Goal: Navigation & Orientation: Find specific page/section

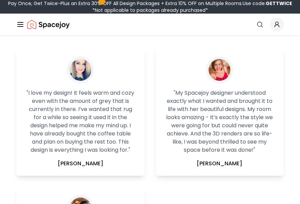
scroll to position [1335, 0]
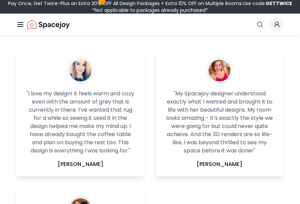
click at [21, 28] on icon "Global" at bounding box center [20, 24] width 8 height 8
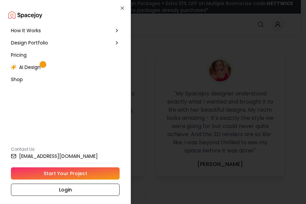
click at [156, 67] on div at bounding box center [153, 102] width 306 height 204
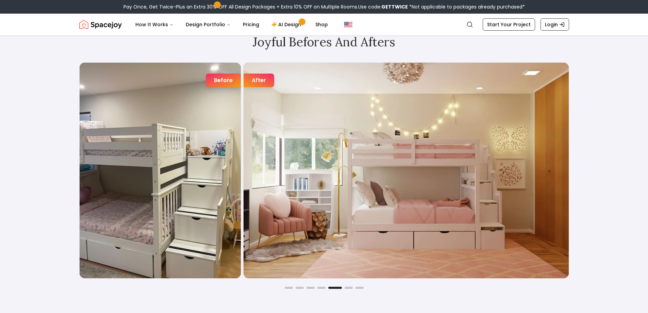
scroll to position [1154, 0]
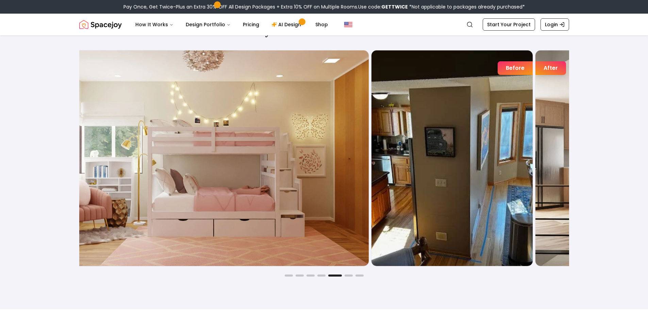
click at [276, 136] on img "5 / 7" at bounding box center [206, 157] width 325 height 215
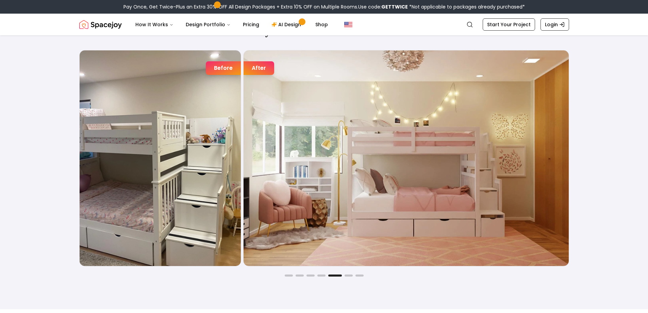
click at [244, 144] on img "5 / 7" at bounding box center [406, 157] width 325 height 215
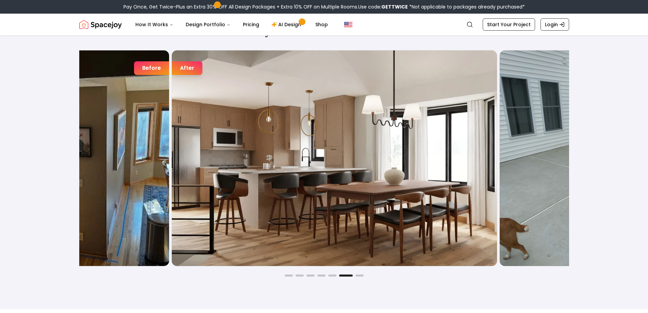
click at [172, 148] on img "6 / 7" at bounding box center [334, 157] width 325 height 215
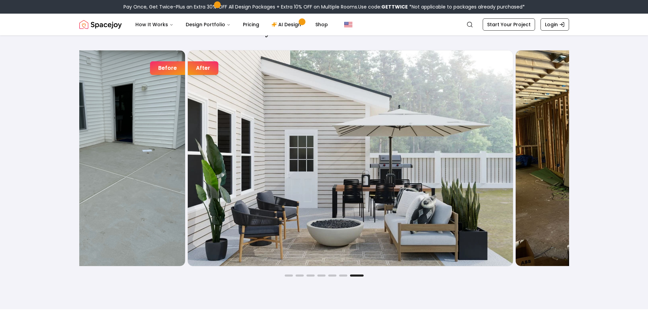
click at [188, 158] on img "7 / 7" at bounding box center [350, 157] width 325 height 215
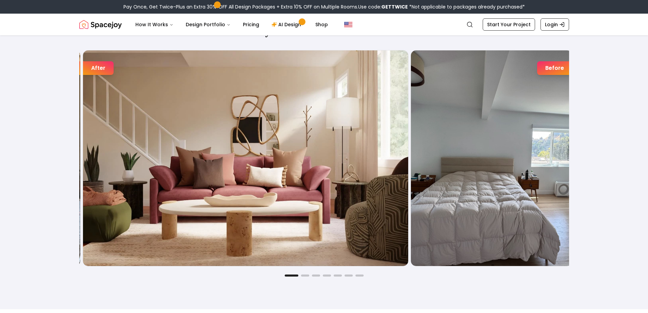
click at [125, 149] on img "1 / 7" at bounding box center [245, 157] width 325 height 215
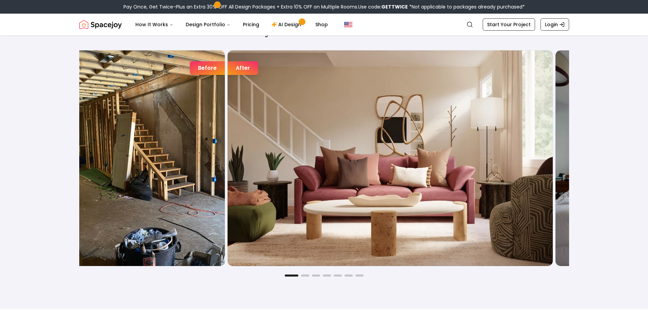
click at [235, 164] on img "1 / 7" at bounding box center [390, 157] width 325 height 215
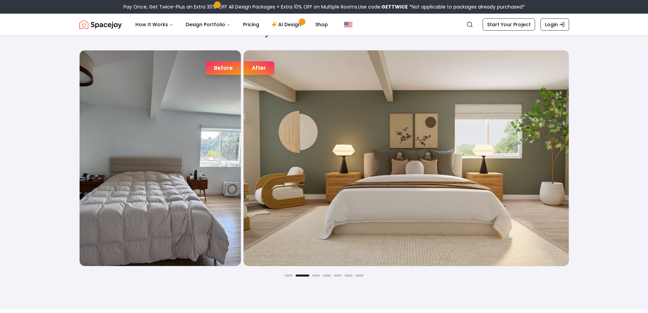
click at [244, 171] on img "2 / 7" at bounding box center [406, 157] width 325 height 215
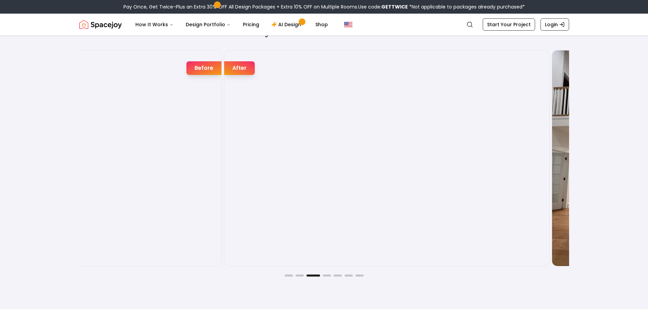
click at [278, 164] on img "3 / 7" at bounding box center [386, 157] width 325 height 215
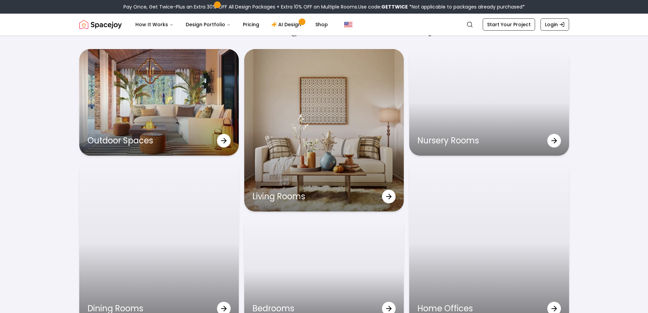
scroll to position [2209, 0]
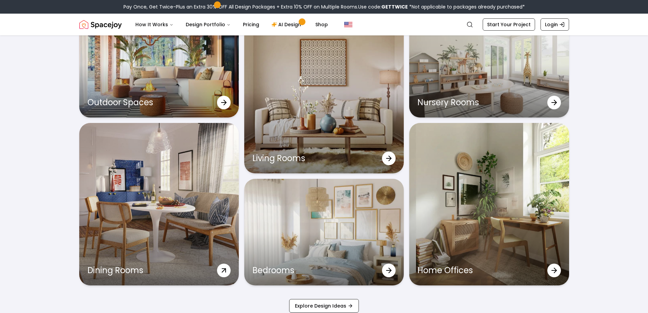
click at [212, 191] on div "Dining Rooms" at bounding box center [159, 204] width 160 height 162
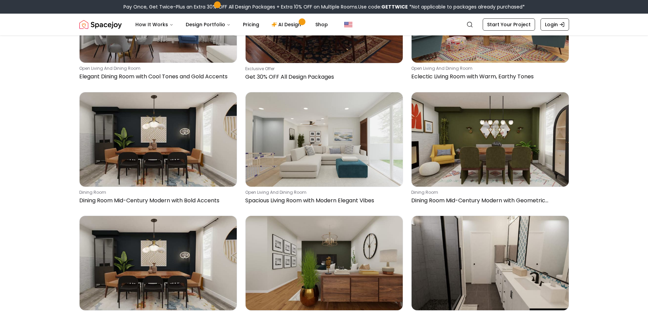
scroll to position [782, 0]
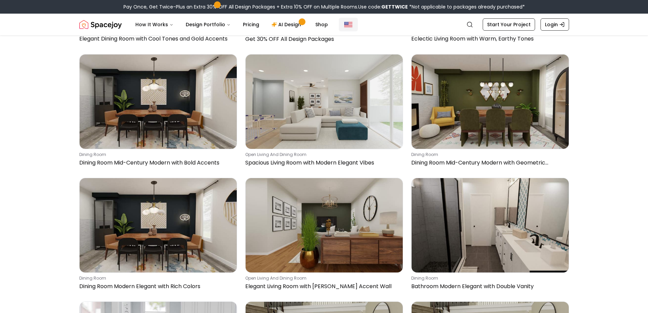
click at [300, 25] on img "Global" at bounding box center [348, 24] width 8 height 8
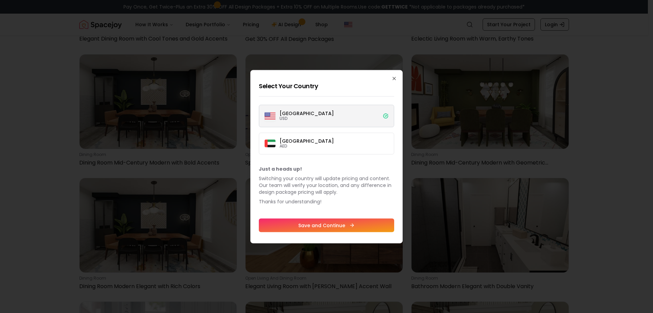
click at [300, 120] on label "[GEOGRAPHIC_DATA] USD" at bounding box center [326, 115] width 135 height 22
click at [0, 0] on button "[GEOGRAPHIC_DATA] USD" at bounding box center [0, 0] width 0 height 0
click at [300, 204] on button "Save and Continue" at bounding box center [326, 225] width 135 height 14
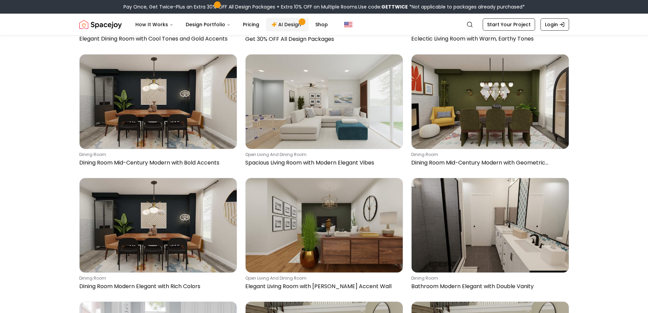
click at [283, 22] on link "AI Design" at bounding box center [287, 25] width 43 height 14
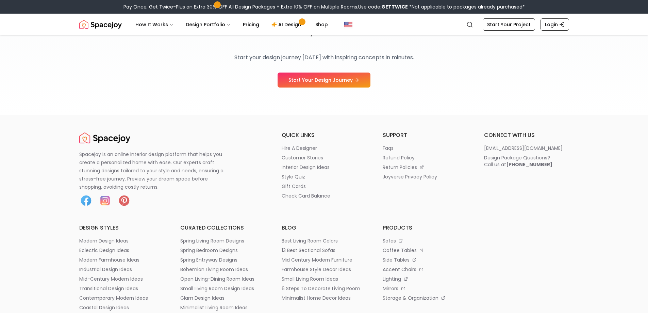
scroll to position [1089, 0]
